Goal: Task Accomplishment & Management: Manage account settings

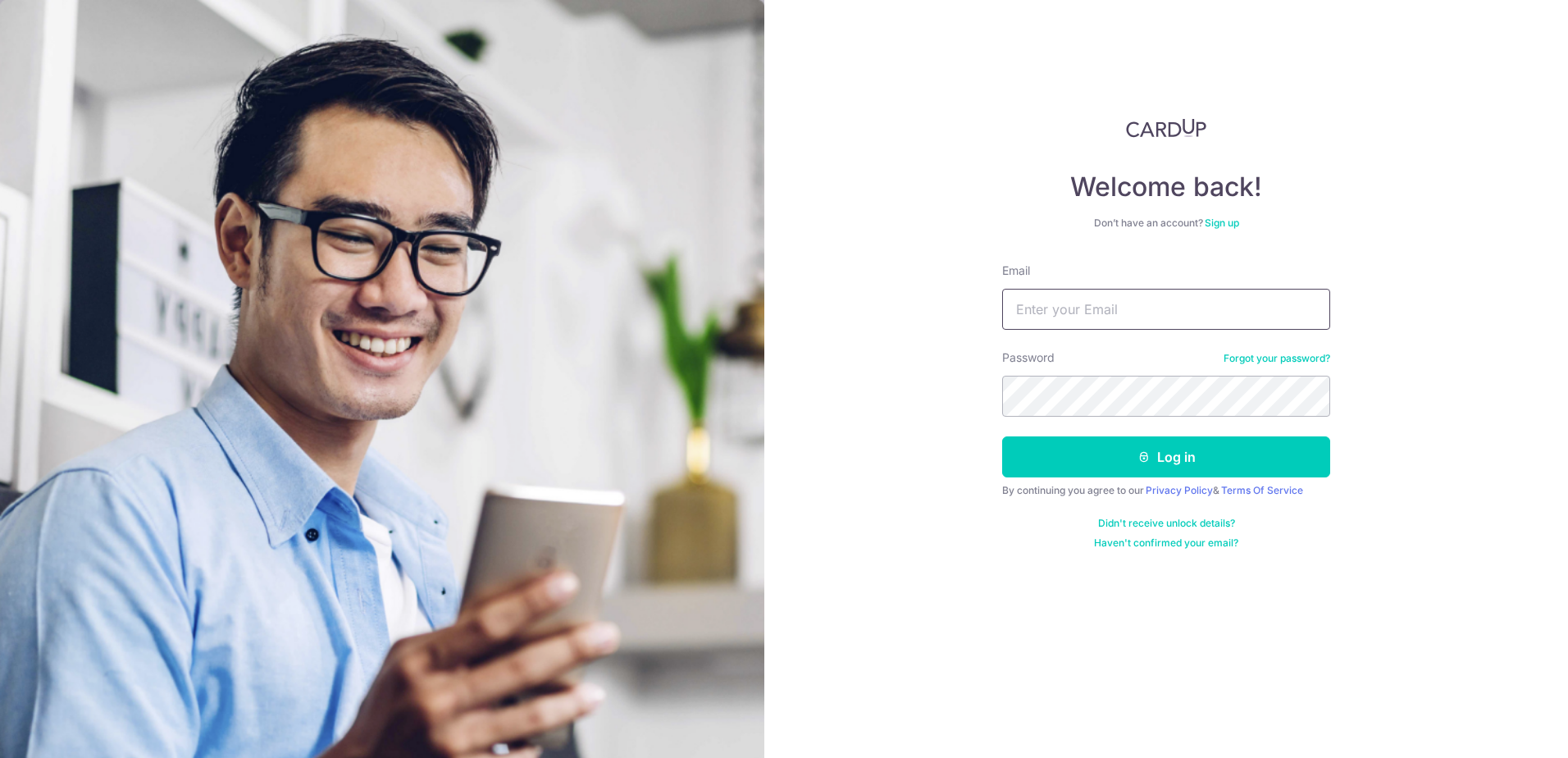
click at [1062, 310] on input "Email" at bounding box center [1165, 309] width 327 height 41
type input "[EMAIL_ADDRESS][DOMAIN_NAME]"
click at [1002, 436] on button "Log in" at bounding box center [1165, 456] width 327 height 41
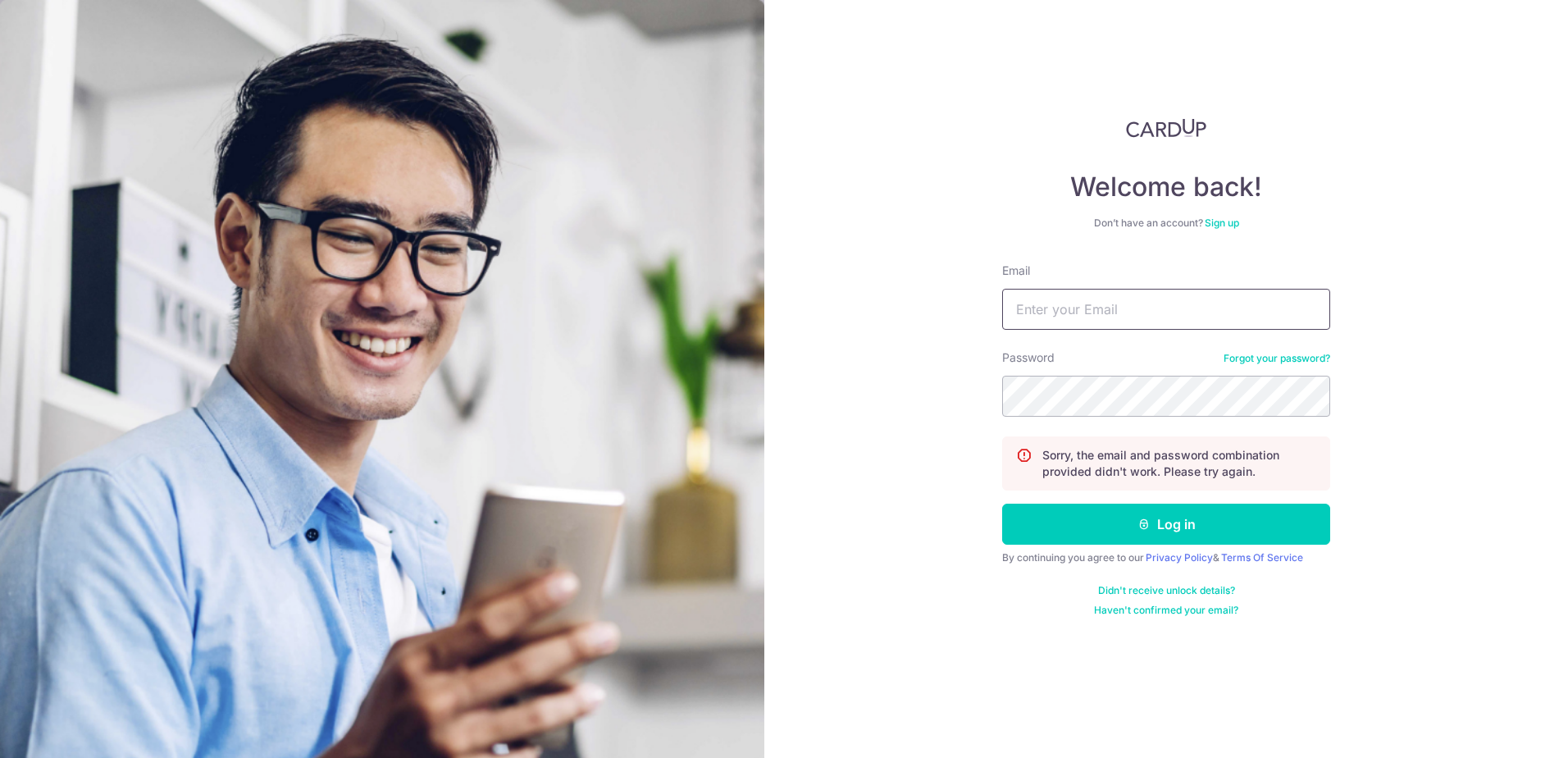
click at [1126, 292] on input "Email" at bounding box center [1165, 309] width 327 height 41
click at [1145, 304] on input "Email" at bounding box center [1165, 309] width 327 height 41
type input "[EMAIL_ADDRESS][DOMAIN_NAME]"
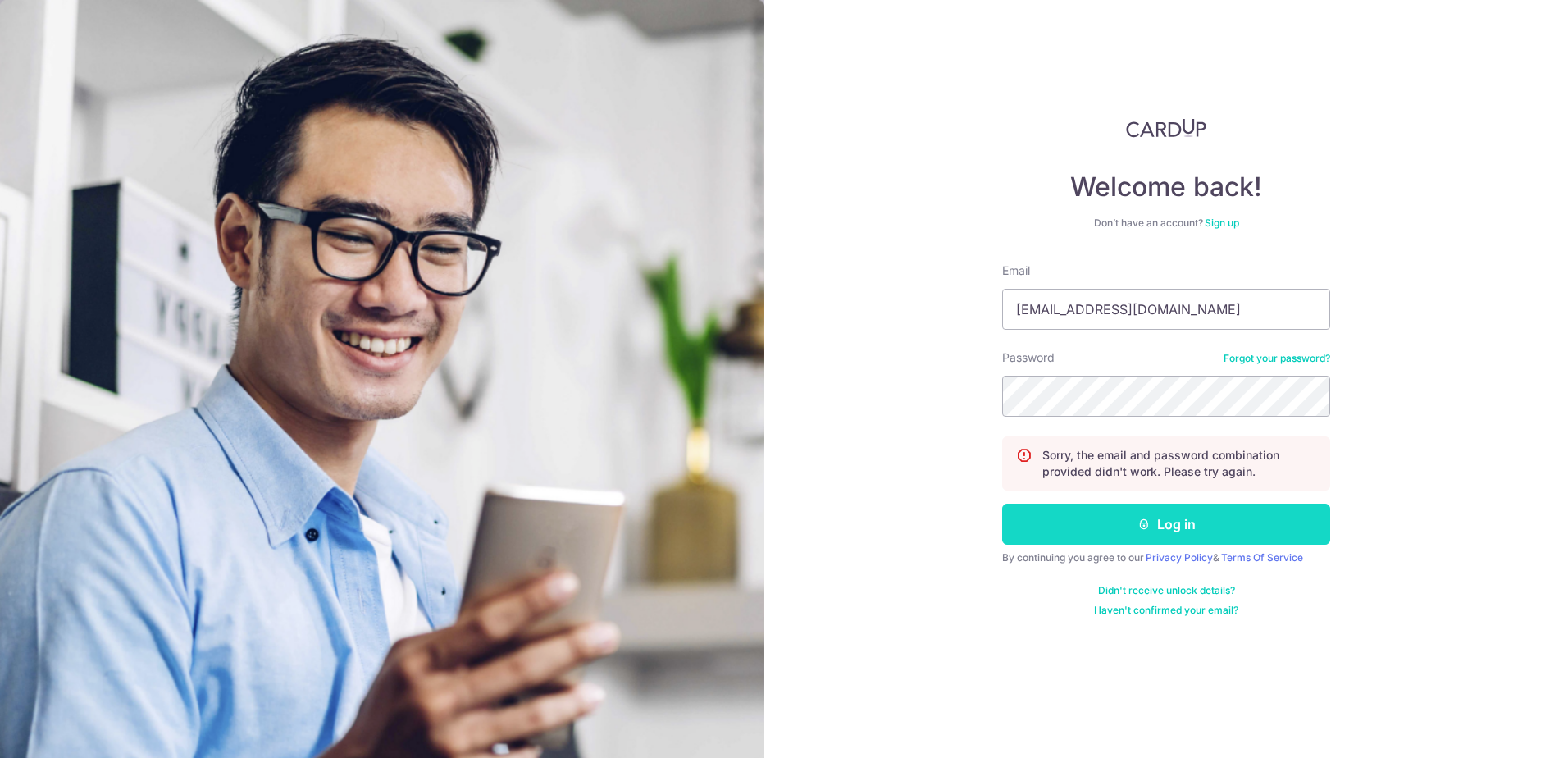
click at [1196, 519] on button "Log in" at bounding box center [1165, 524] width 327 height 41
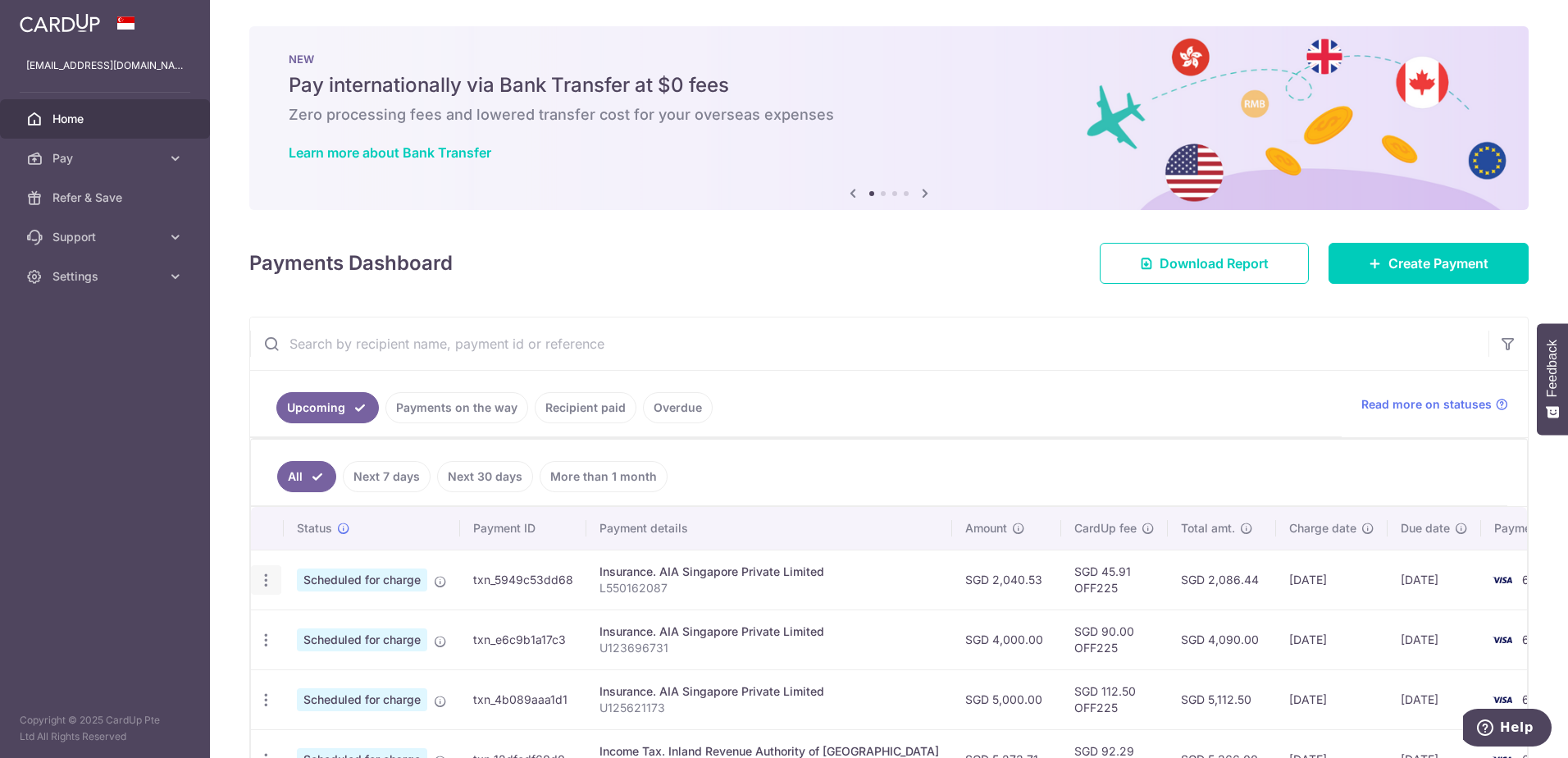
click at [261, 583] on icon "button" at bounding box center [266, 580] width 17 height 17
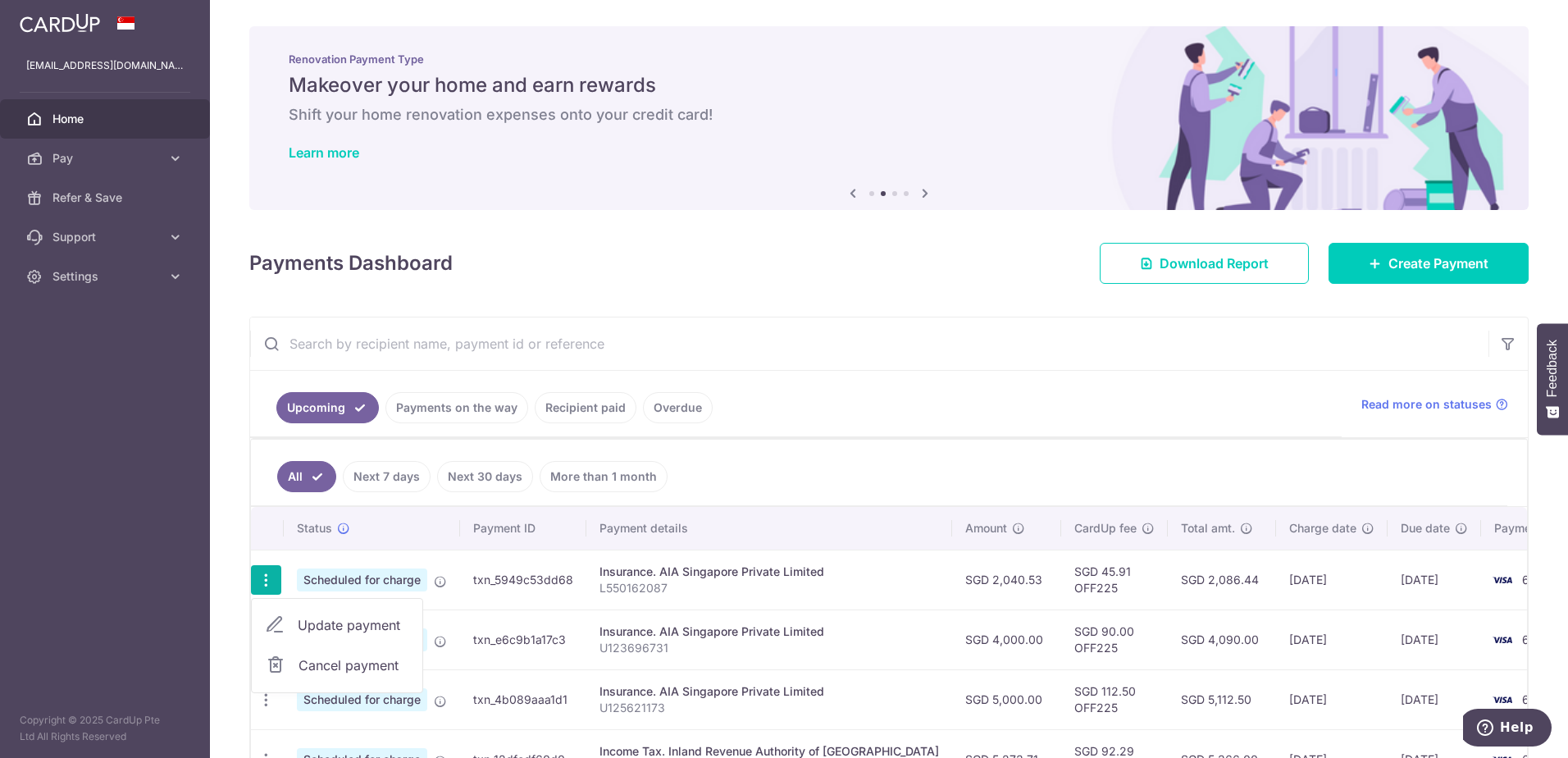
click at [357, 623] on span "Update payment" at bounding box center [353, 625] width 111 height 20
radio input "true"
type input "2,040.53"
type input "13/09/2025"
type input "L550162087"
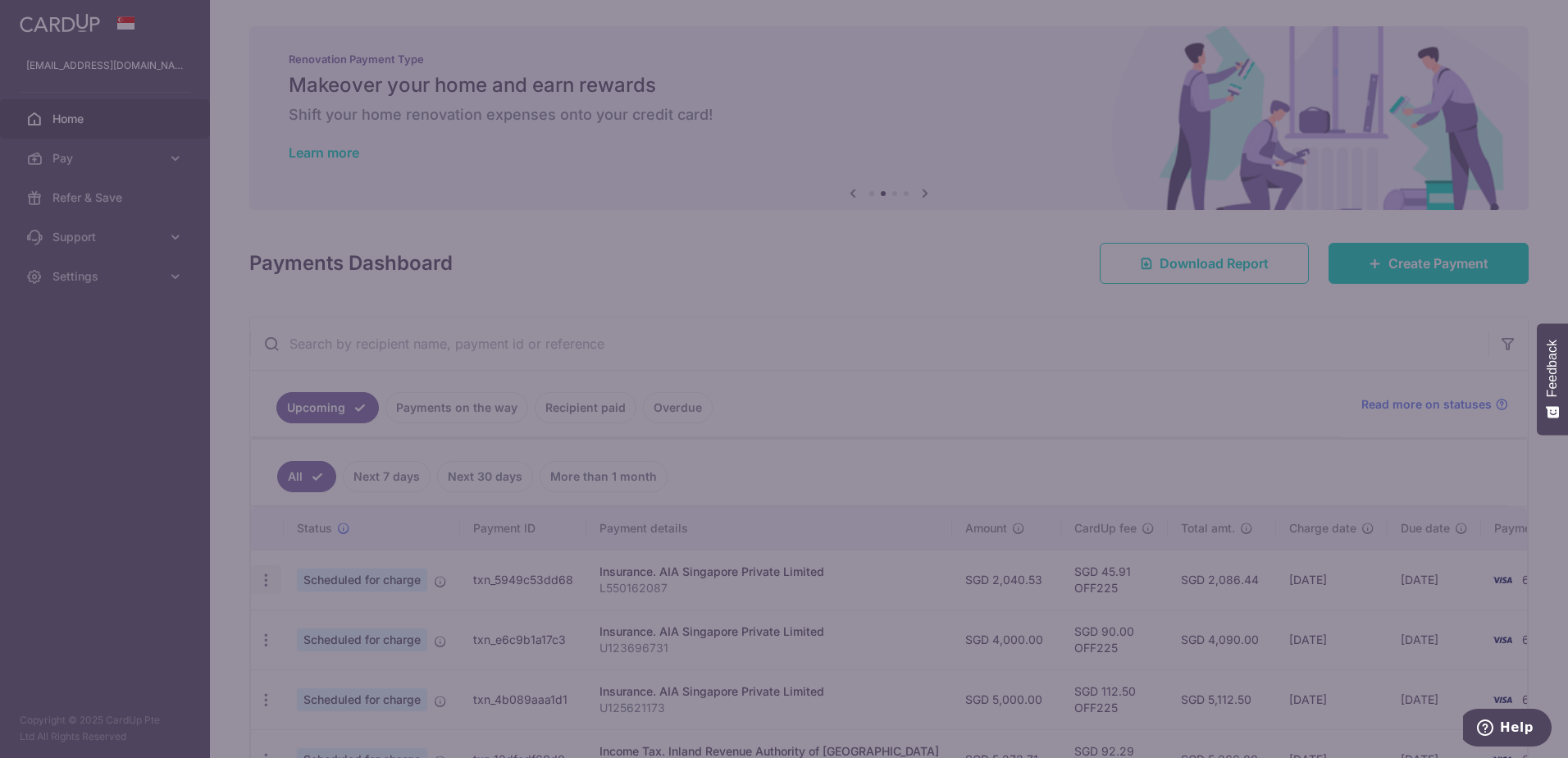
type input "OFF225"
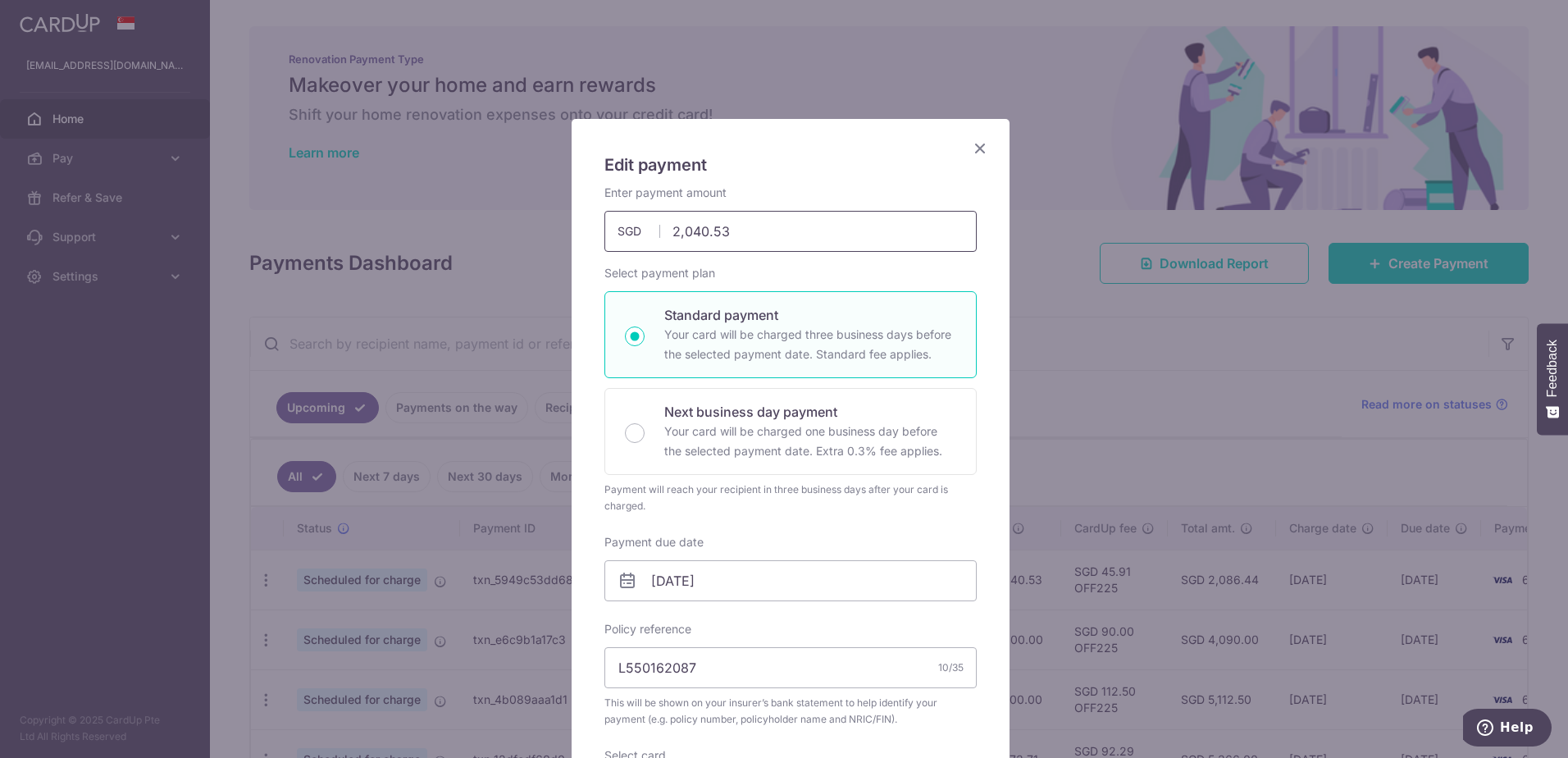
drag, startPoint x: 755, startPoint y: 226, endPoint x: 665, endPoint y: 233, distance: 90.3
click at [665, 233] on input "2,040.53" at bounding box center [790, 230] width 372 height 41
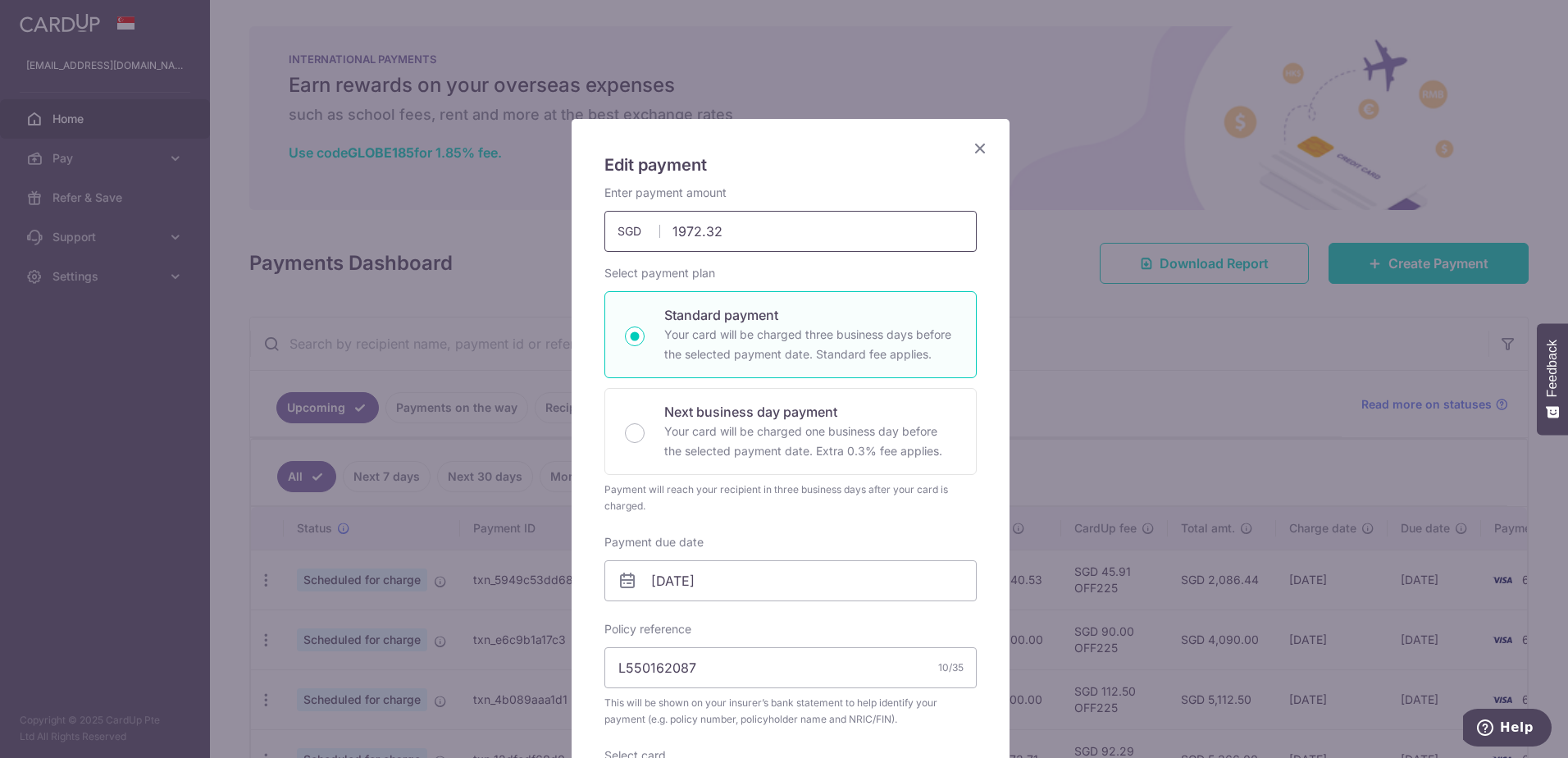
drag, startPoint x: 687, startPoint y: 230, endPoint x: 890, endPoint y: 189, distance: 207.1
click at [688, 230] on input "1972.32" at bounding box center [790, 230] width 372 height 41
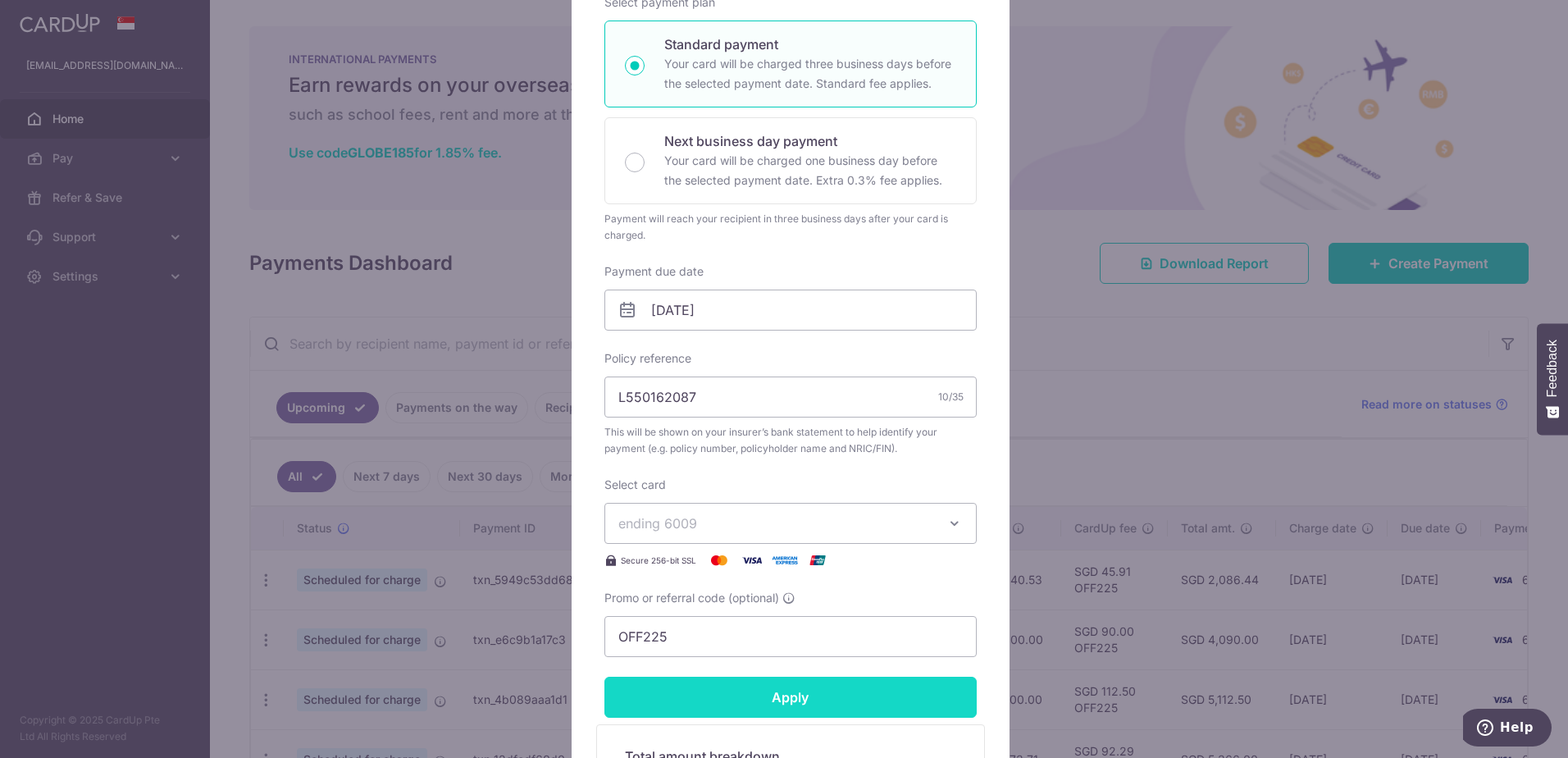
scroll to position [271, 0]
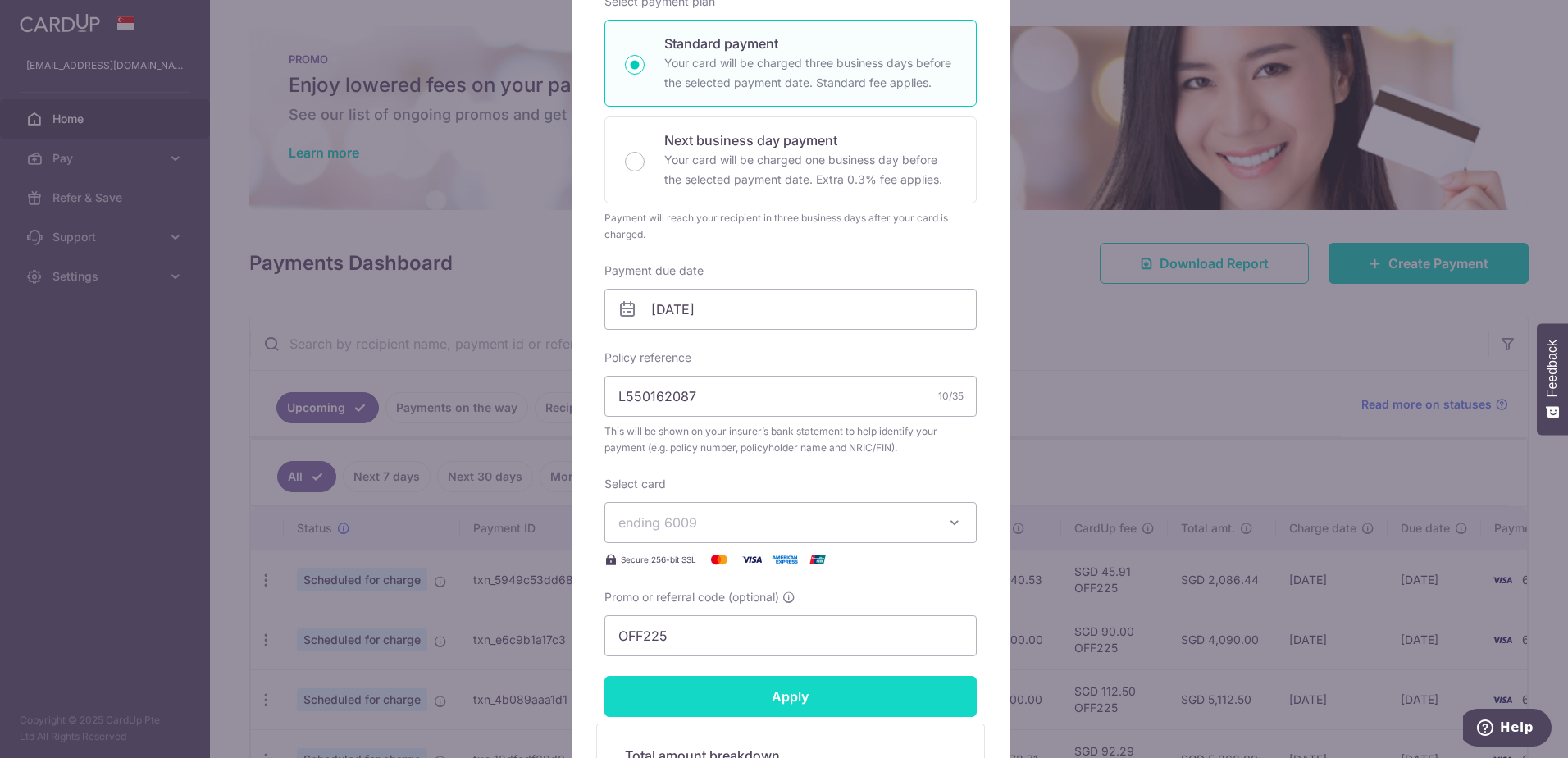
type input "1,979.32"
click at [824, 704] on input "Apply" at bounding box center [790, 696] width 372 height 41
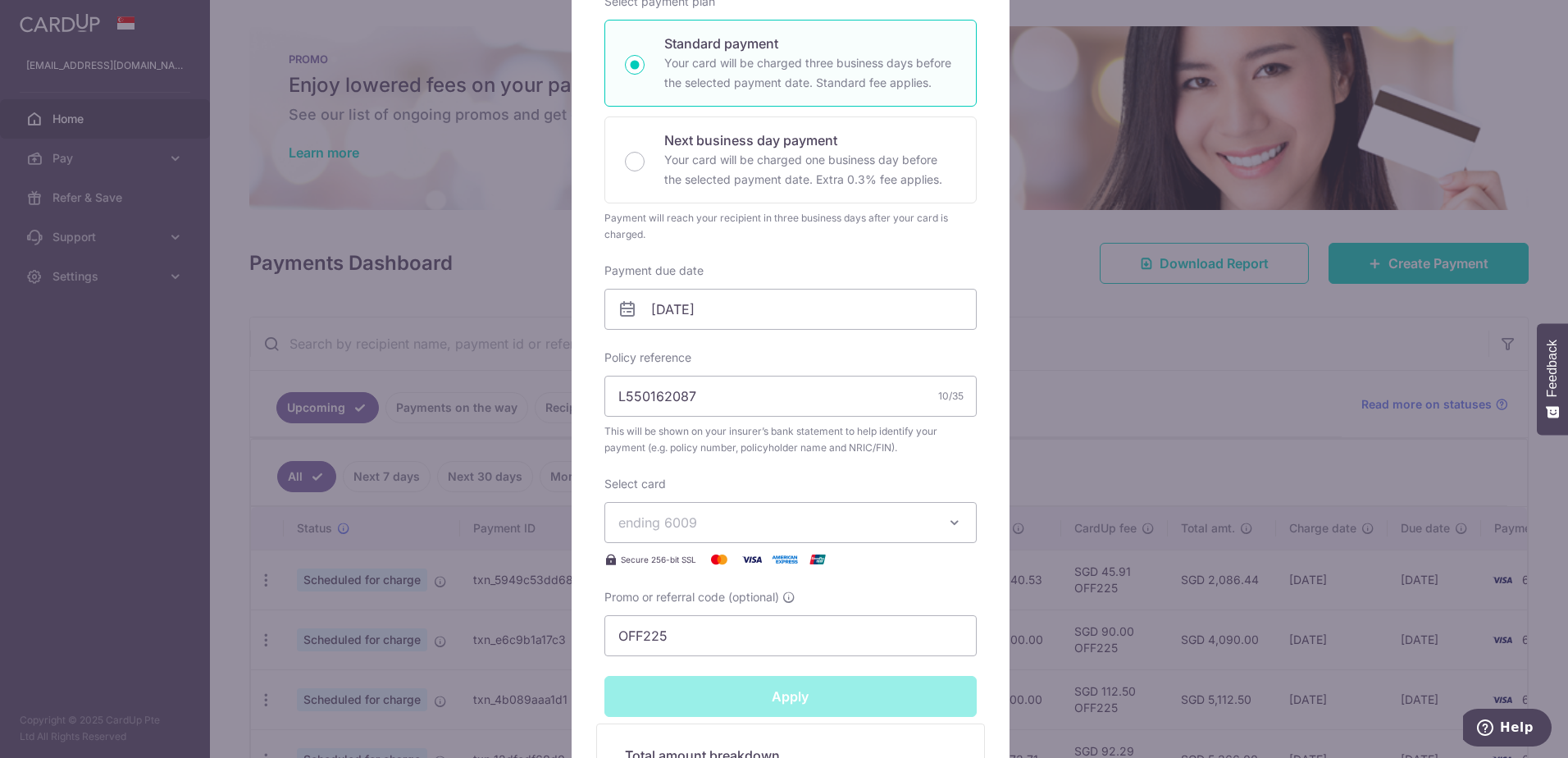
type input "Successfully Applied"
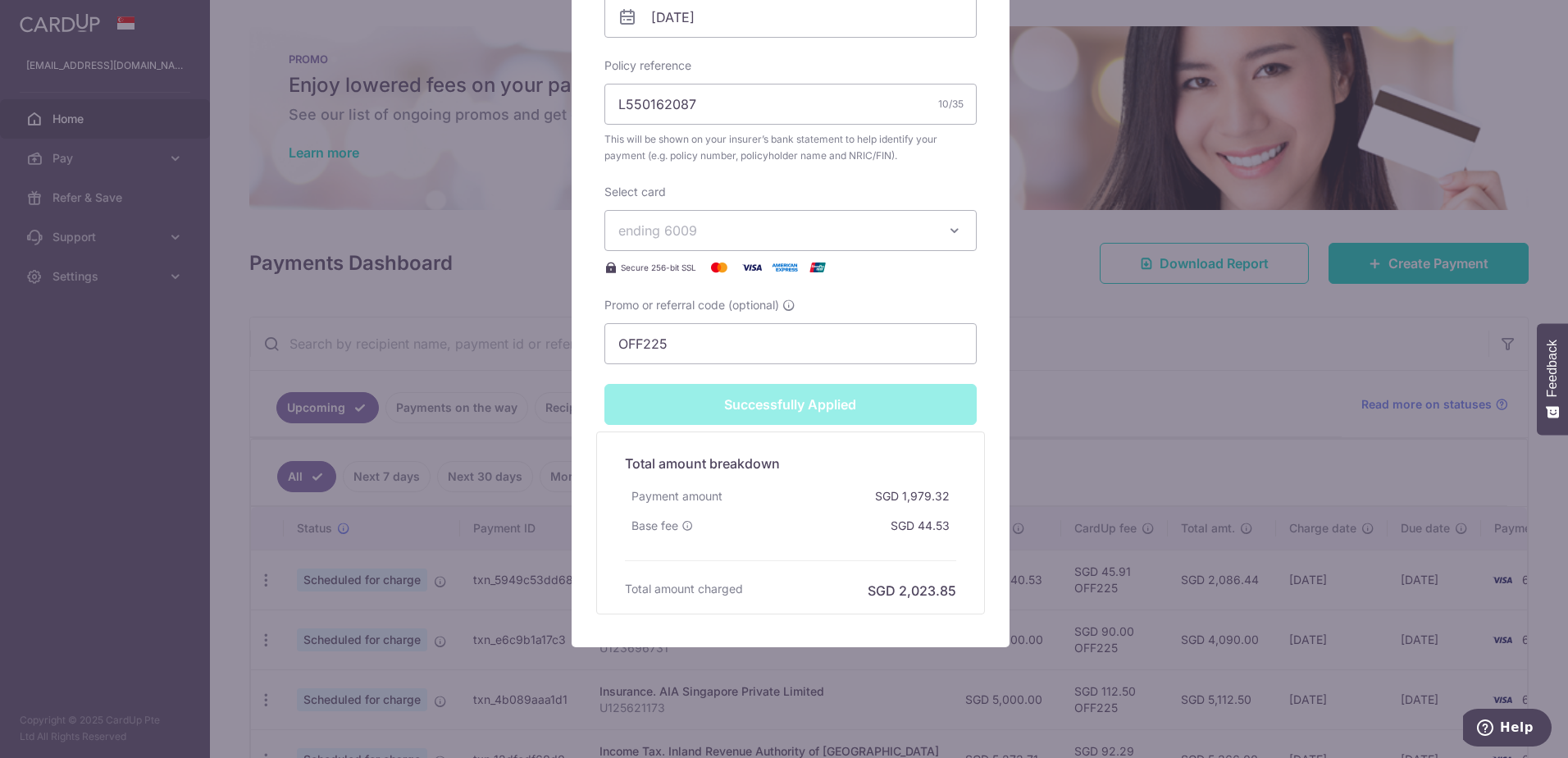
scroll to position [629, 0]
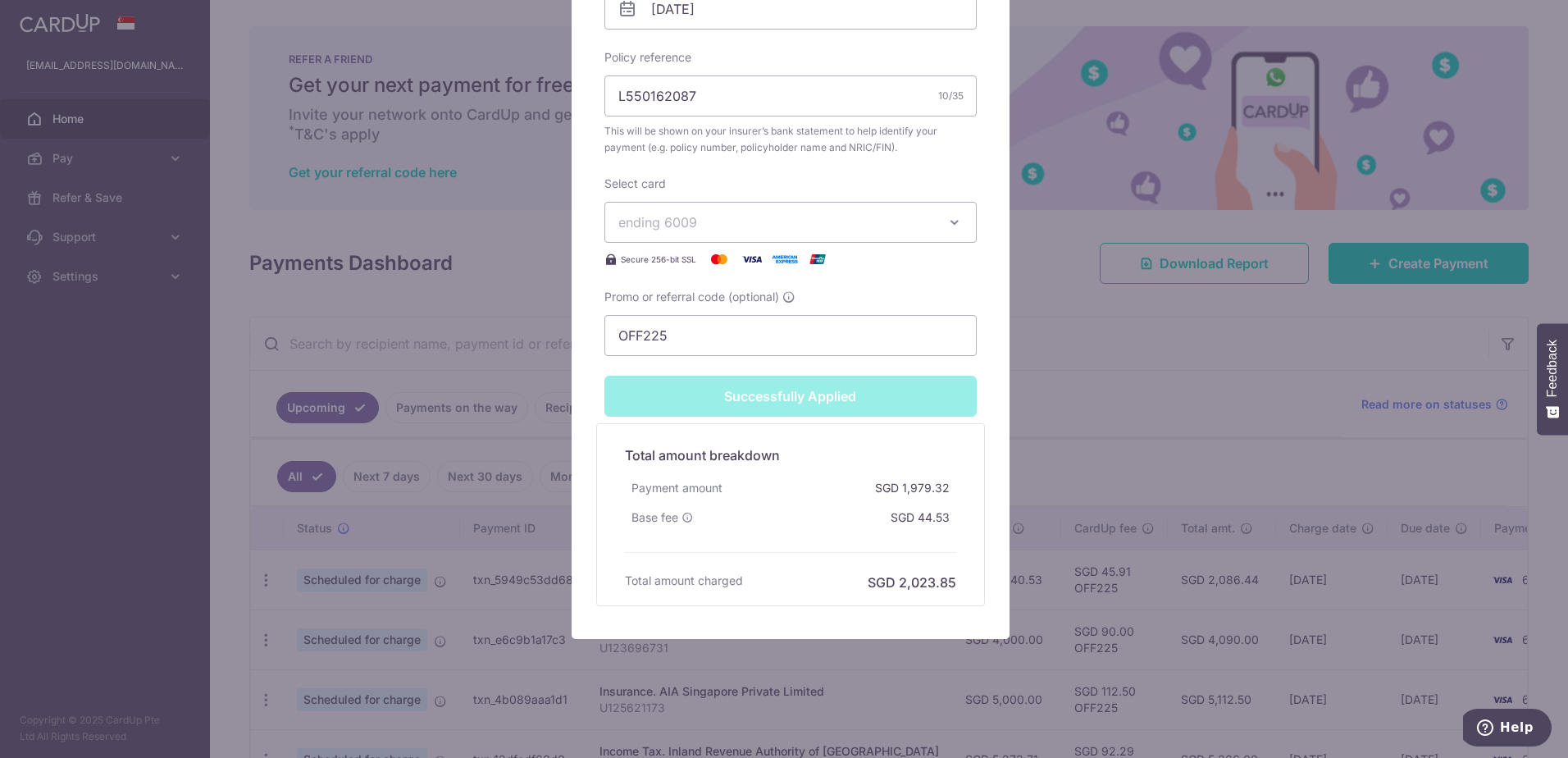
click at [1178, 369] on div "Edit payment By clicking apply, you will make changes to all payments to AIA Si…" at bounding box center [784, 379] width 1568 height 758
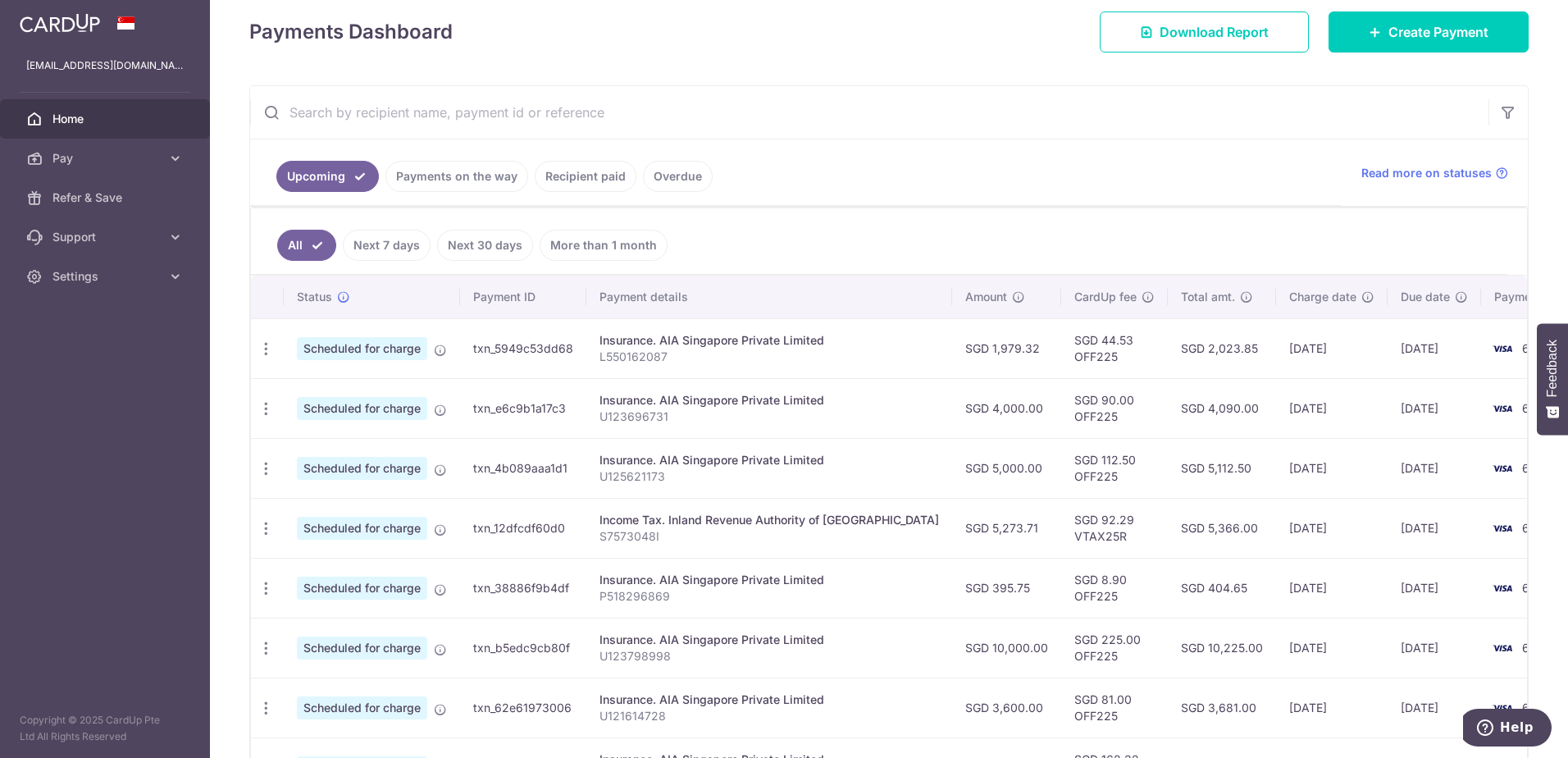
scroll to position [518, 0]
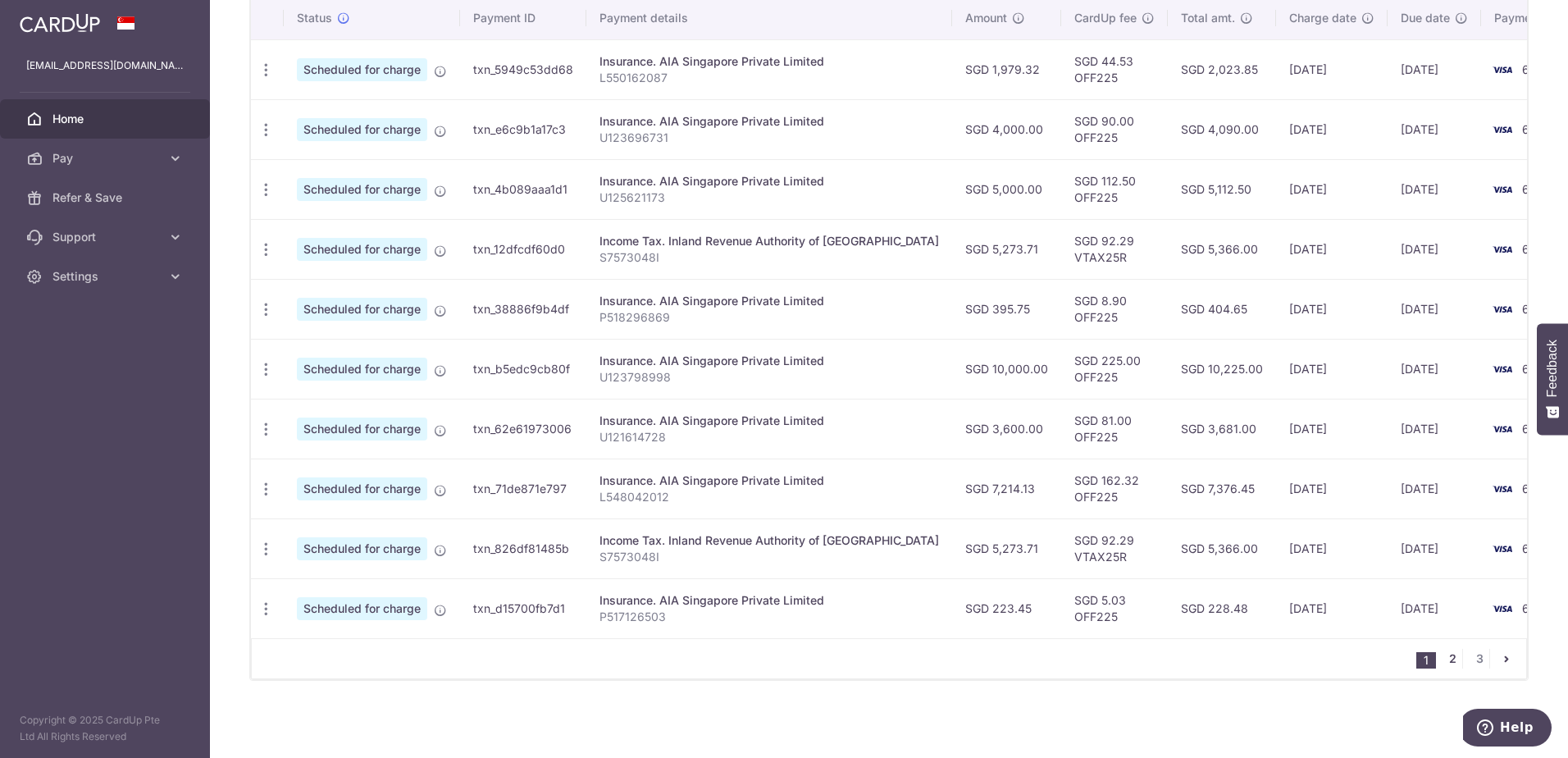
click at [1443, 658] on link "2" at bounding box center [1452, 658] width 20 height 20
click at [1471, 653] on link "3" at bounding box center [1479, 658] width 20 height 20
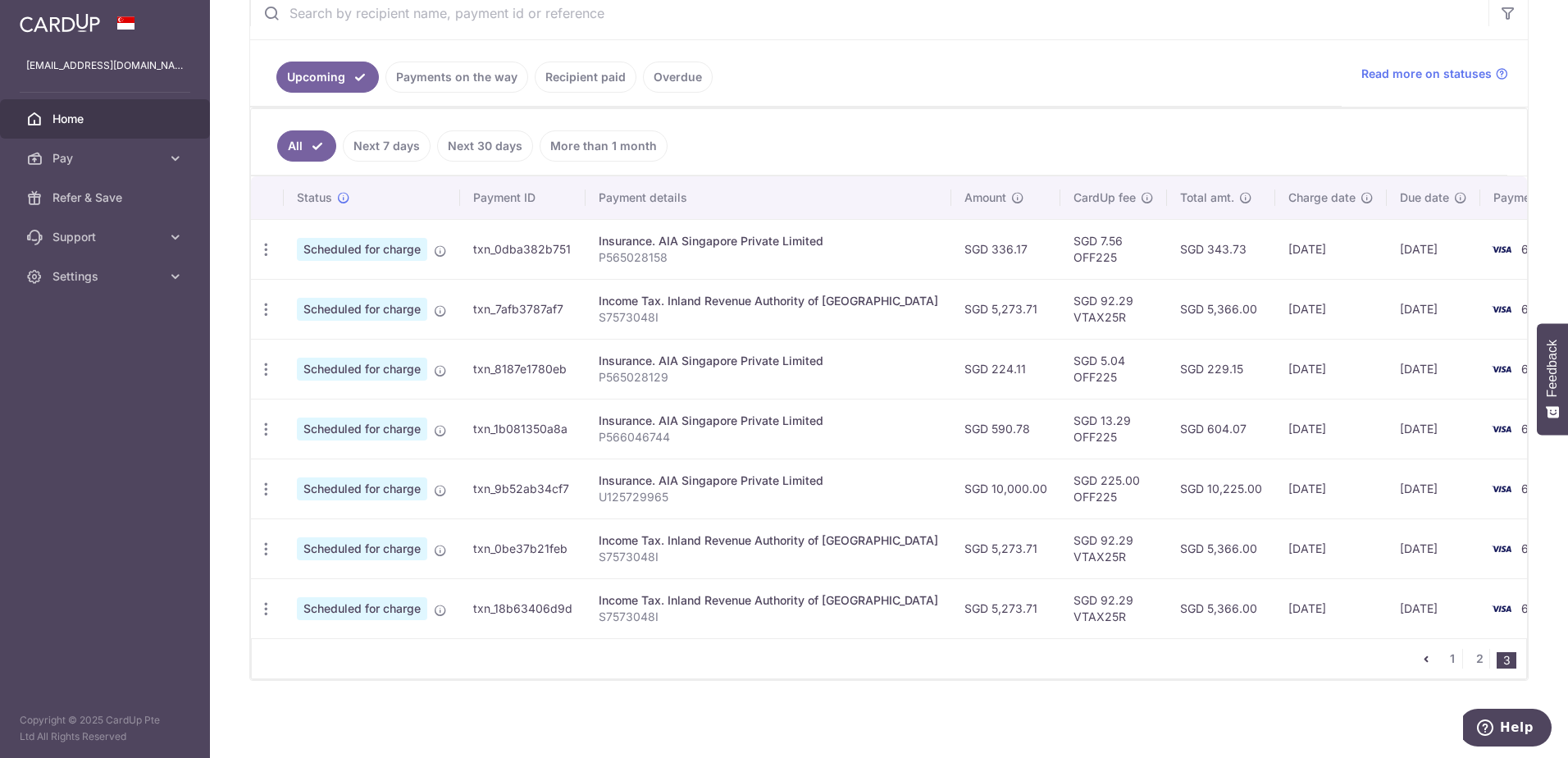
scroll to position [0, 0]
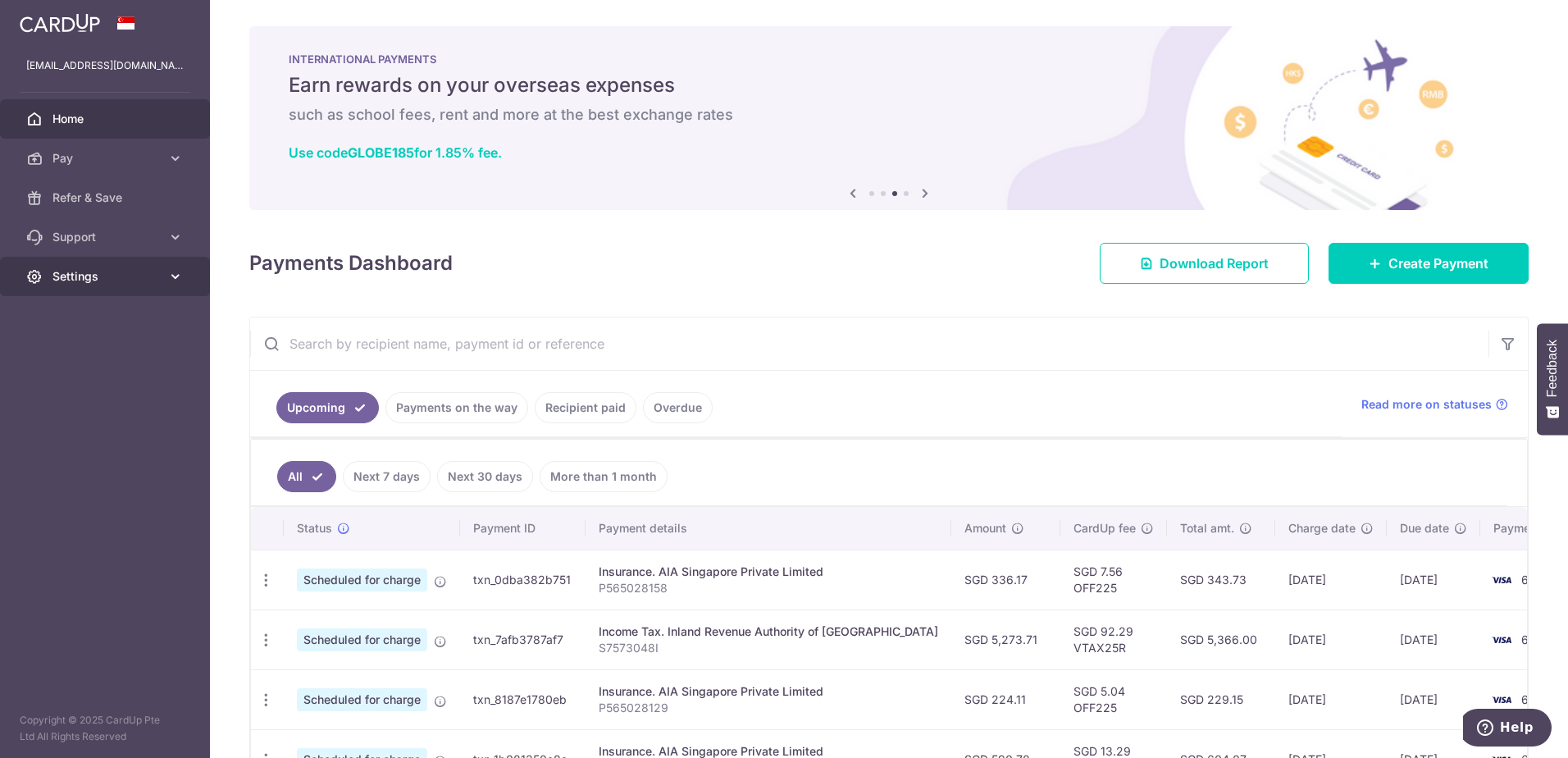
click at [168, 271] on icon at bounding box center [175, 276] width 16 height 16
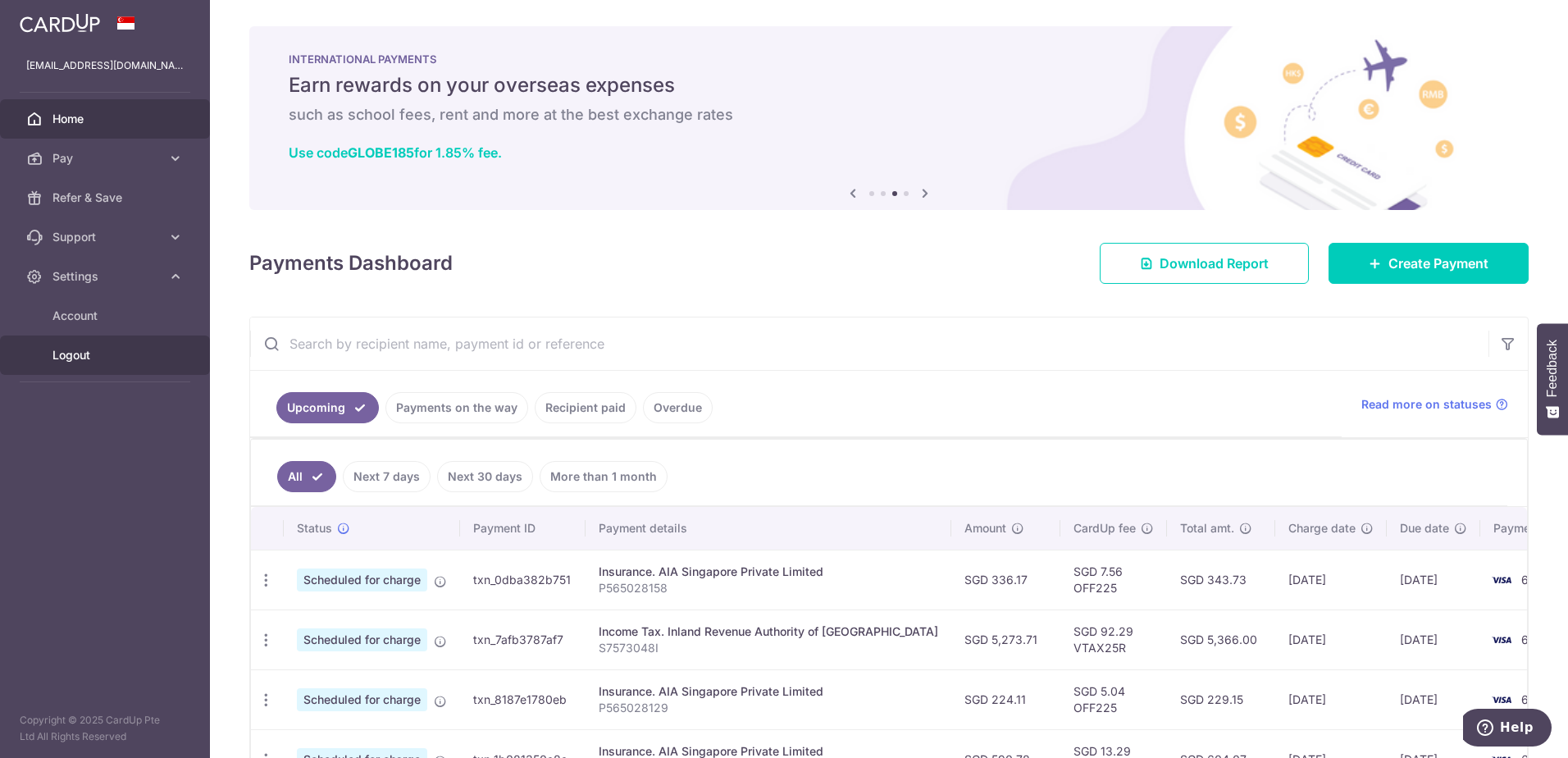
click at [68, 359] on span "Logout" at bounding box center [107, 354] width 109 height 16
